Goal: Find specific page/section: Find specific page/section

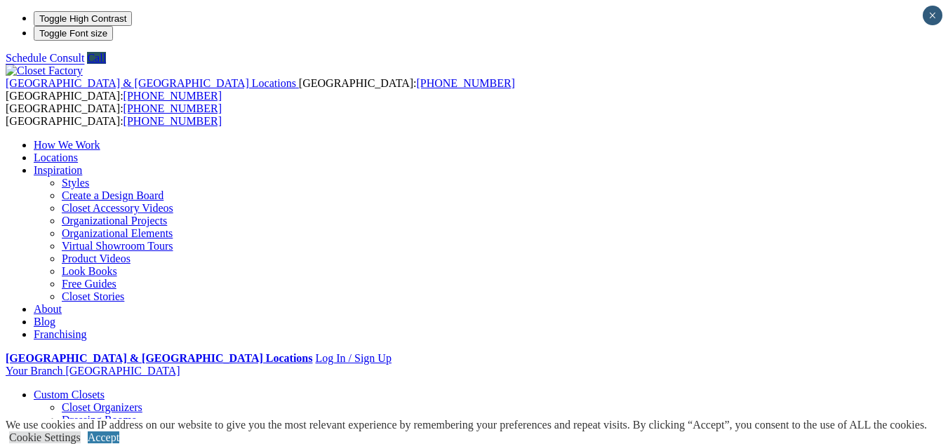
click at [870, 365] on li "Your Branch Birmingham ZIP code *" at bounding box center [474, 371] width 937 height 13
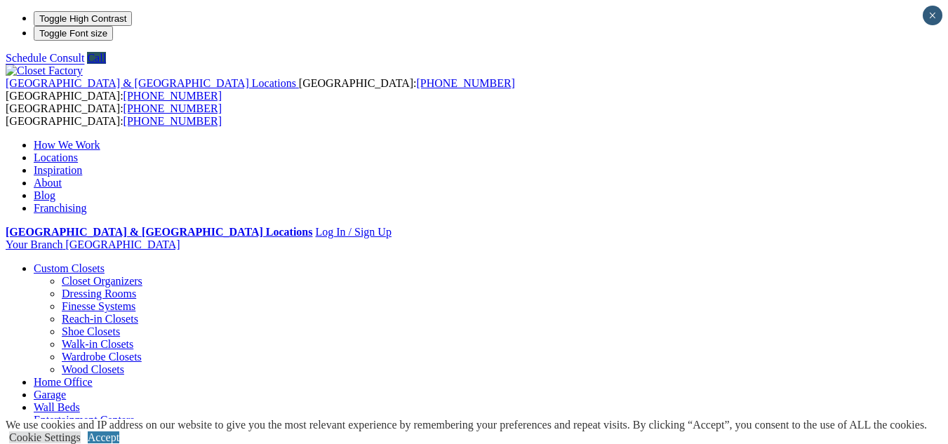
click at [75, 275] on ul "Closet Organizers Dressing Rooms Finesse Systems Reach-in Closets Shoe Closets …" at bounding box center [488, 325] width 908 height 101
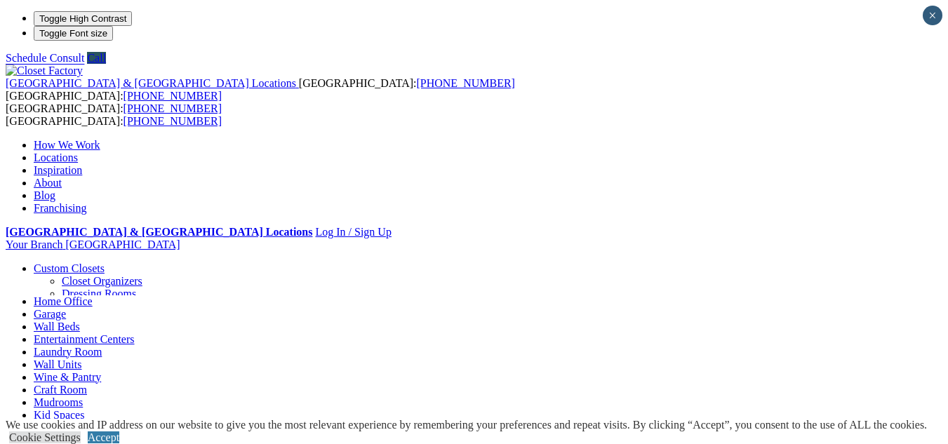
scroll to position [31, 0]
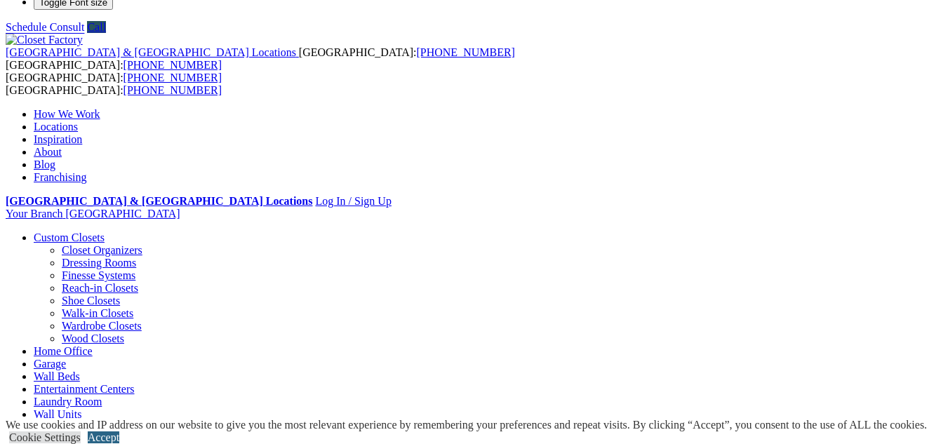
click at [119, 431] on link "Accept" at bounding box center [104, 437] width 32 height 12
